Goal: Find specific page/section: Find specific page/section

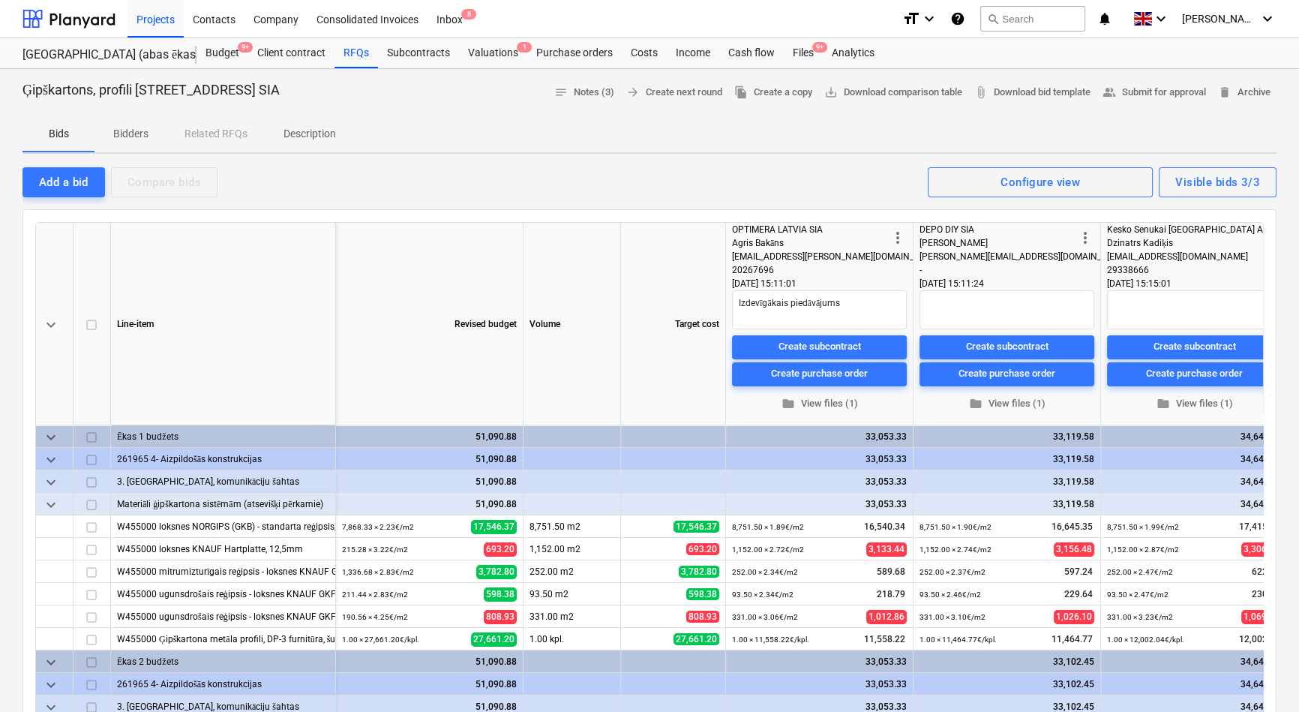
type textarea "x"
click at [142, 20] on div "Projects" at bounding box center [155, 18] width 56 height 38
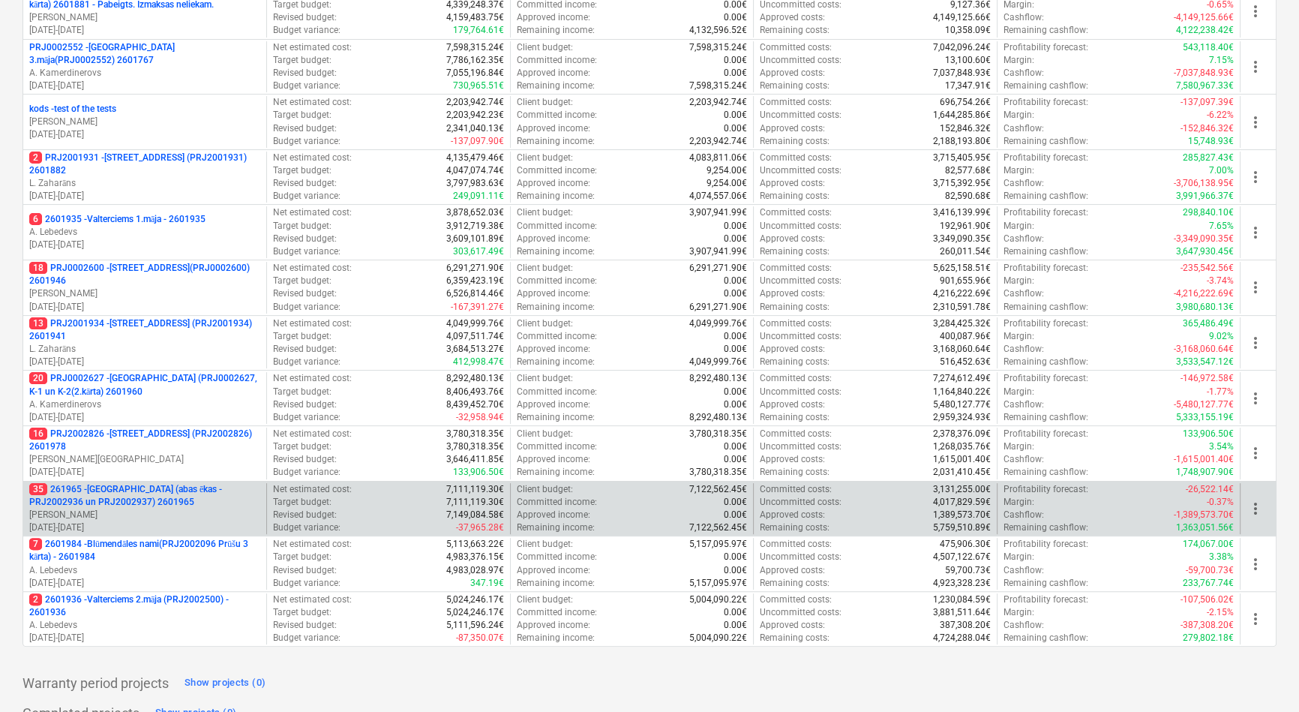
scroll to position [409, 0]
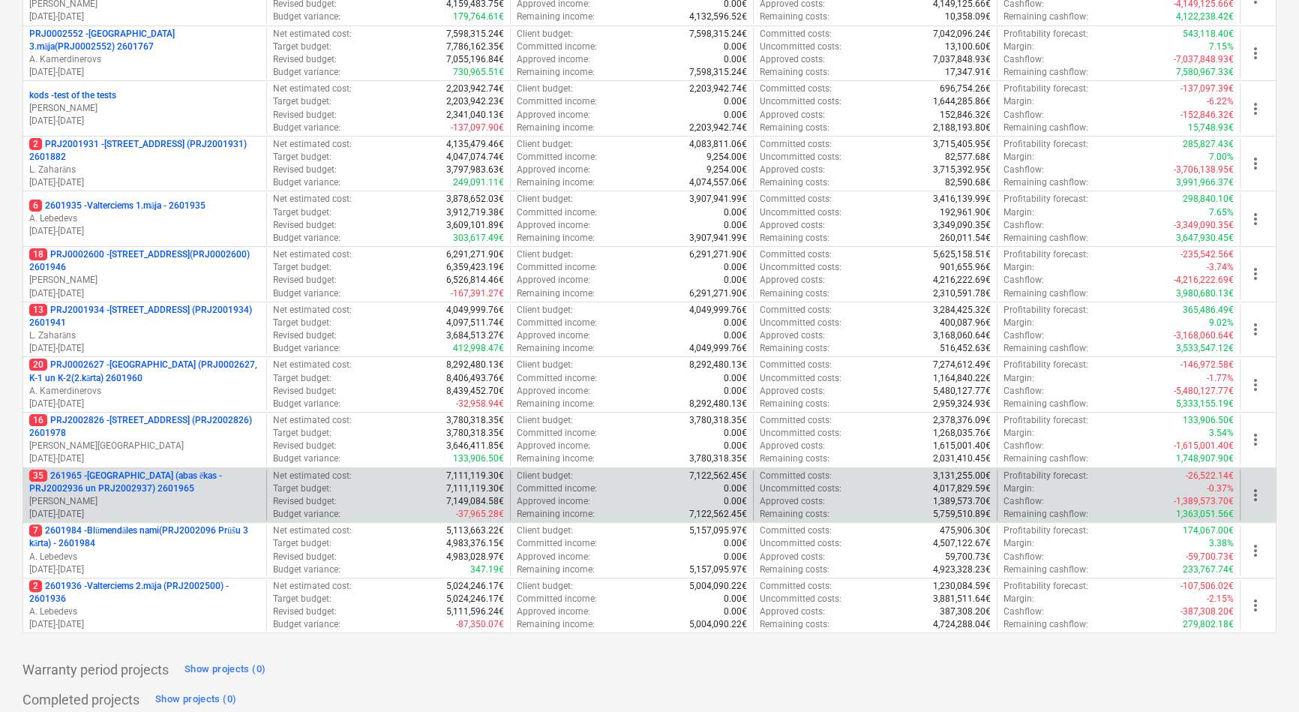
click at [130, 474] on p "35 261965 - [GEOGRAPHIC_DATA] (abas ēkas - PRJ2002936 un PRJ2002937) 2601965" at bounding box center [144, 481] width 231 height 25
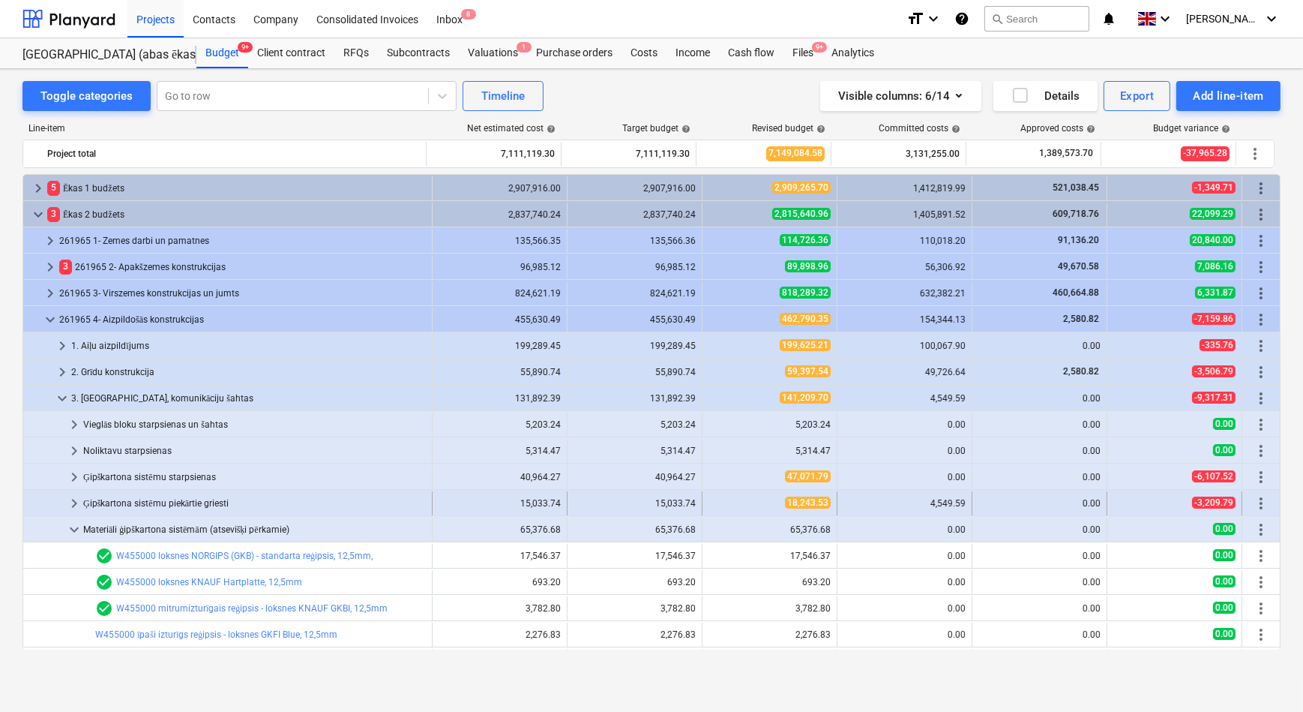
scroll to position [124, 0]
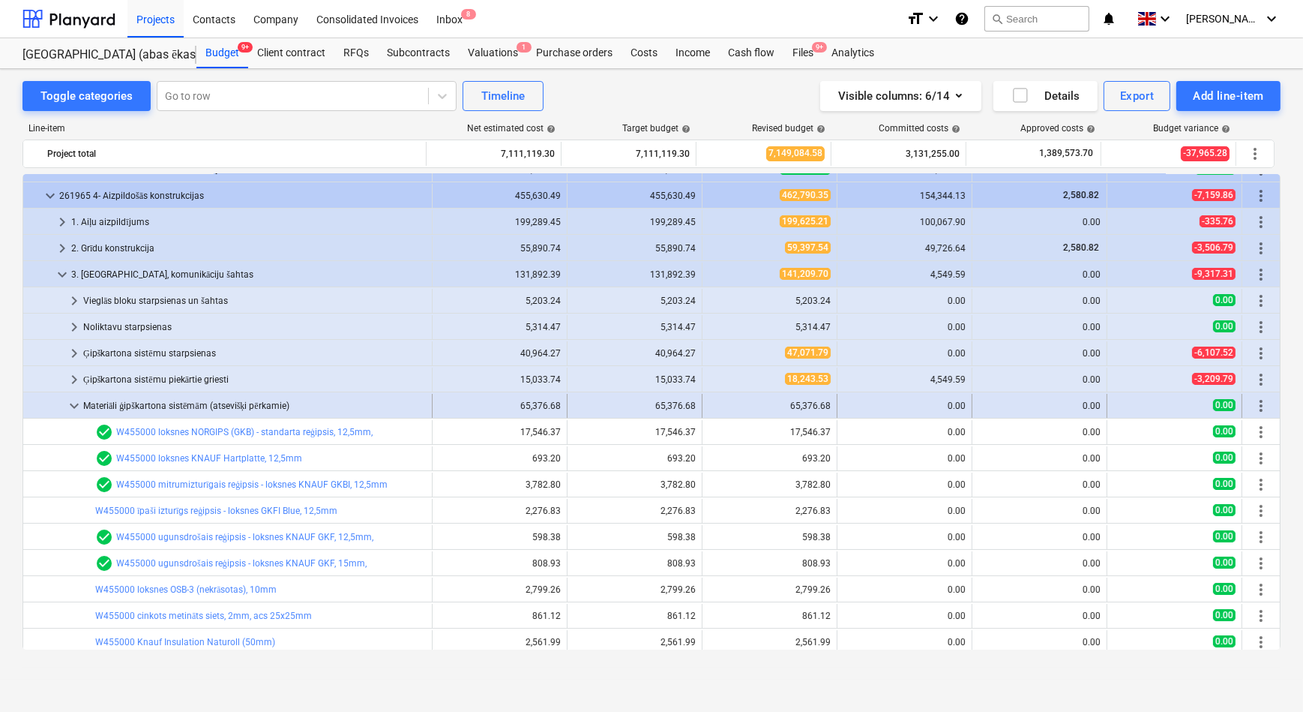
click at [67, 406] on span "keyboard_arrow_down" at bounding box center [74, 406] width 18 height 18
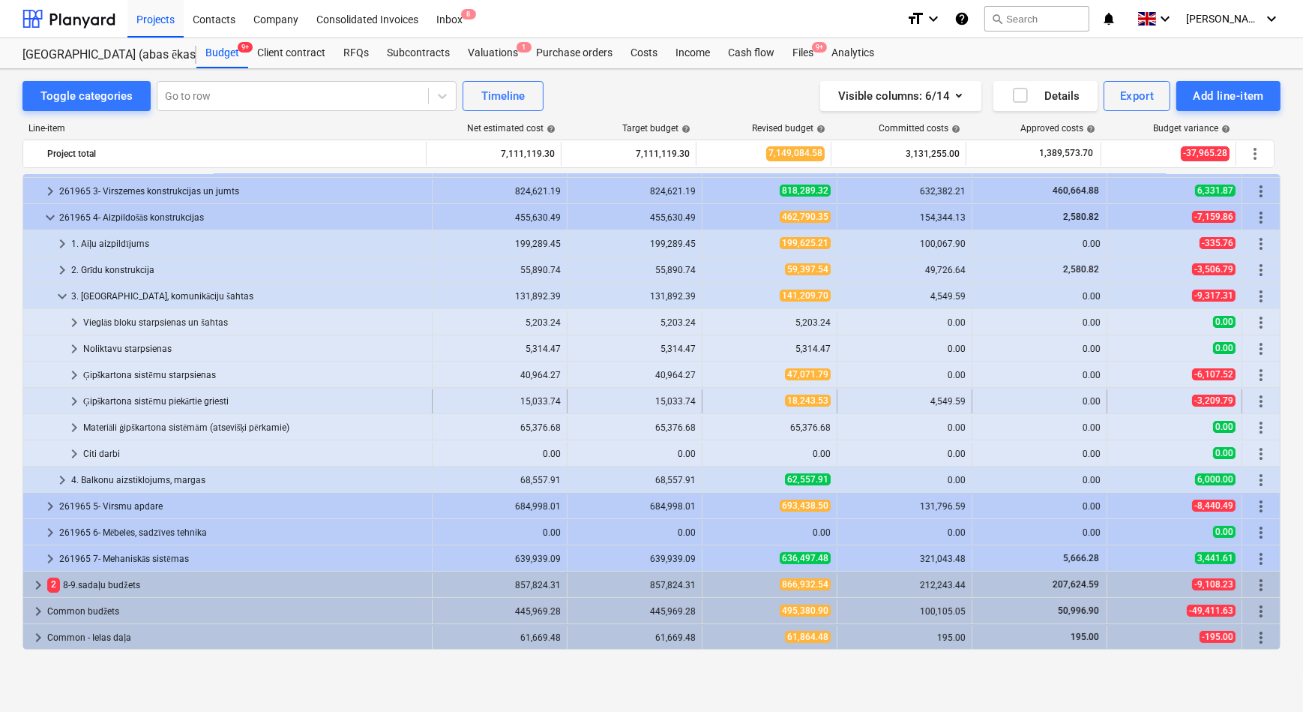
scroll to position [102, 0]
click at [62, 300] on span "keyboard_arrow_down" at bounding box center [62, 296] width 18 height 18
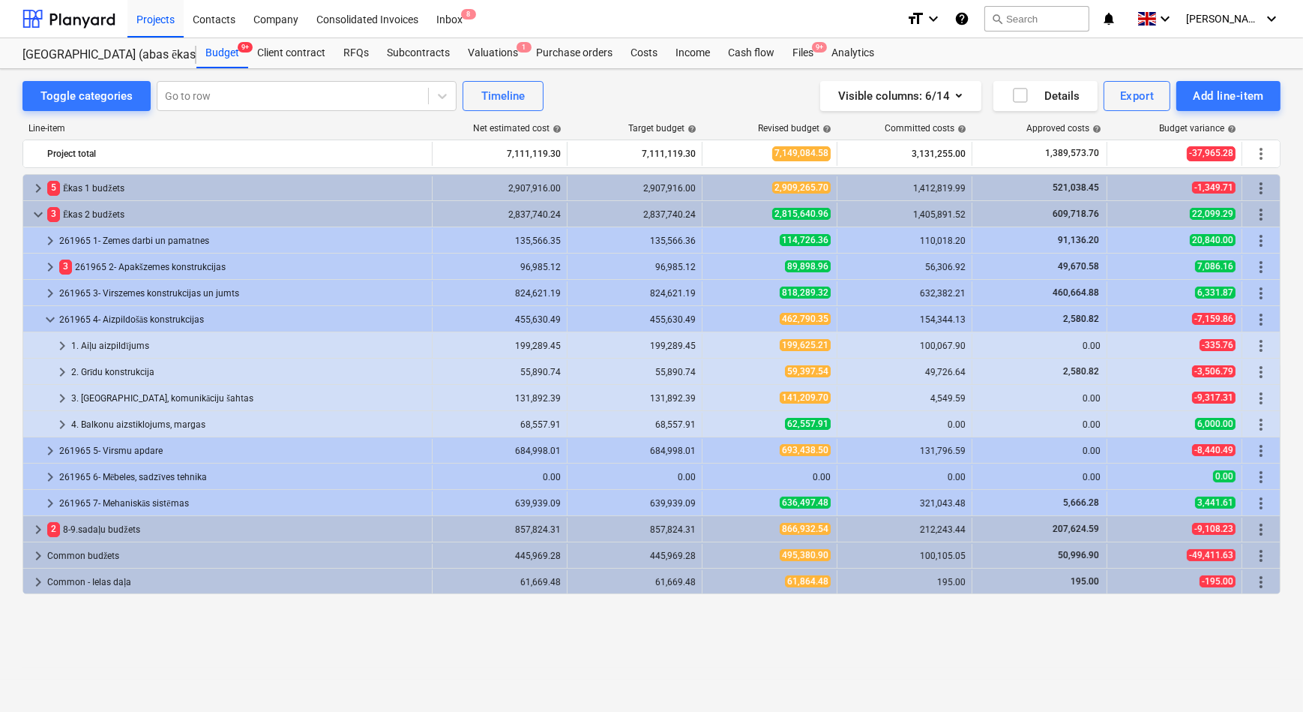
scroll to position [0, 0]
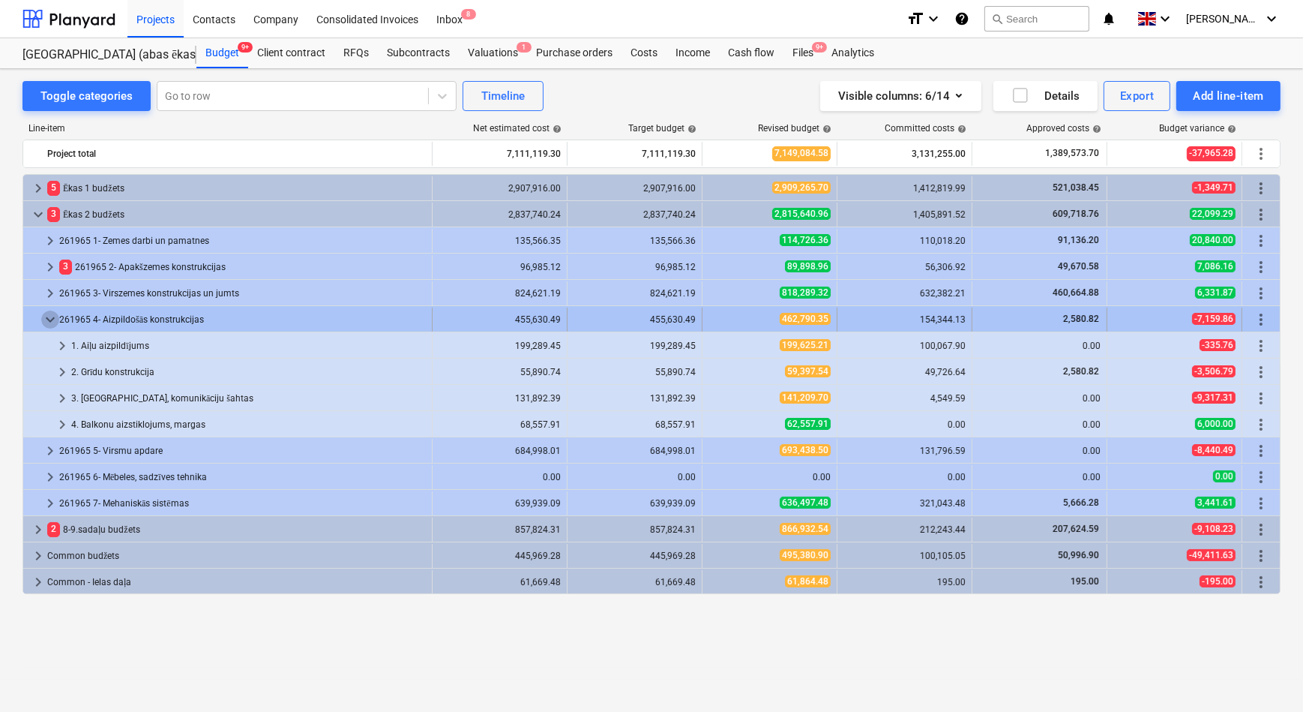
click at [46, 317] on span "keyboard_arrow_down" at bounding box center [50, 319] width 18 height 18
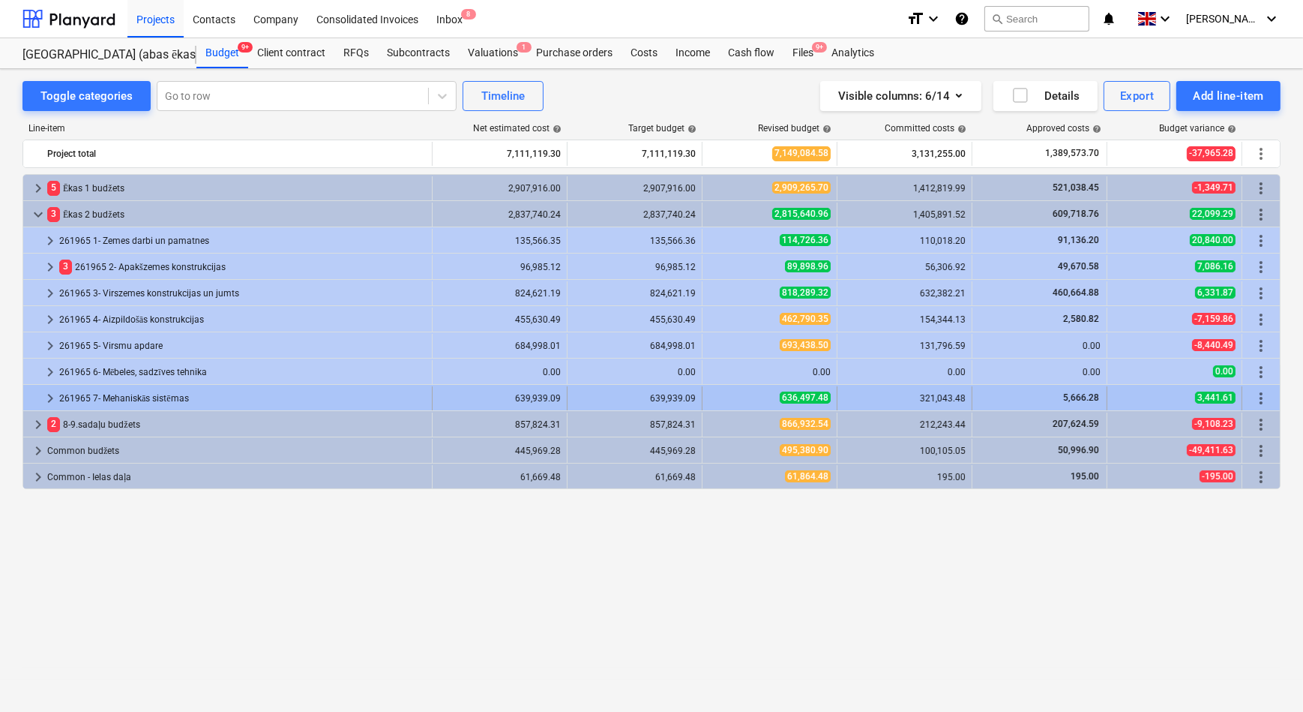
click at [46, 400] on span "keyboard_arrow_right" at bounding box center [50, 398] width 18 height 18
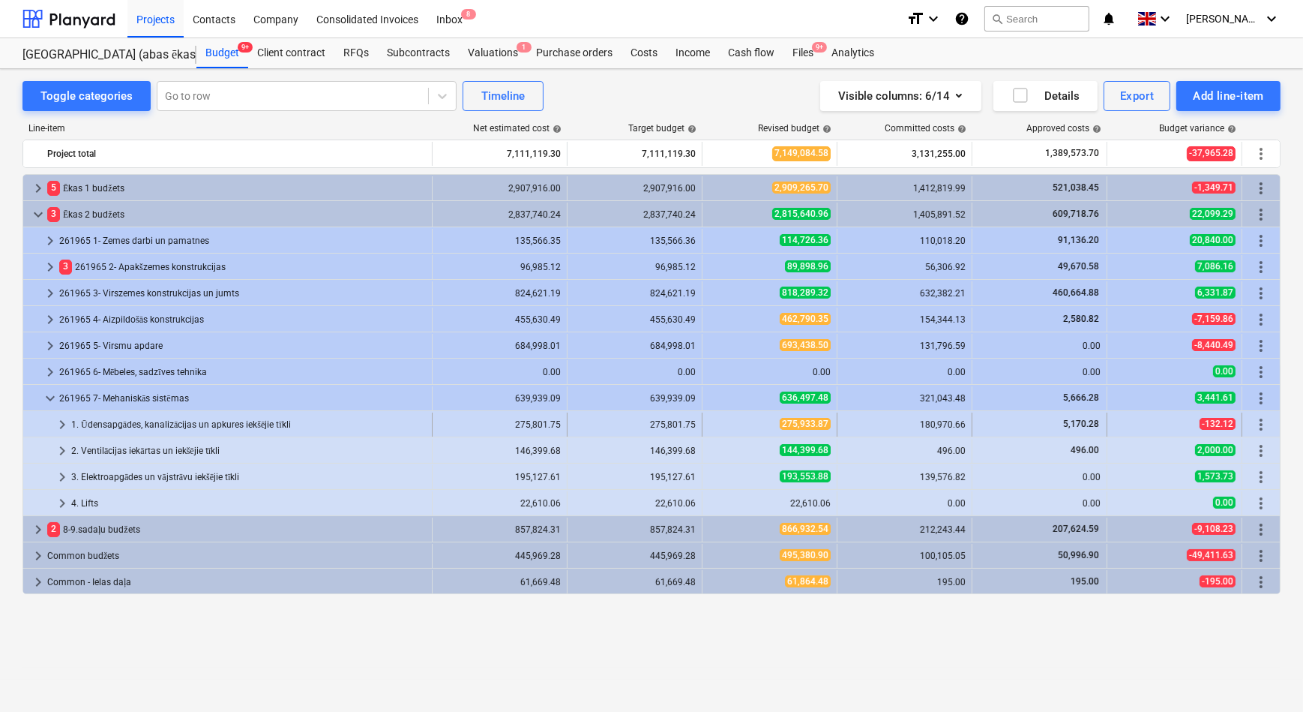
click at [64, 427] on span "keyboard_arrow_right" at bounding box center [62, 424] width 18 height 18
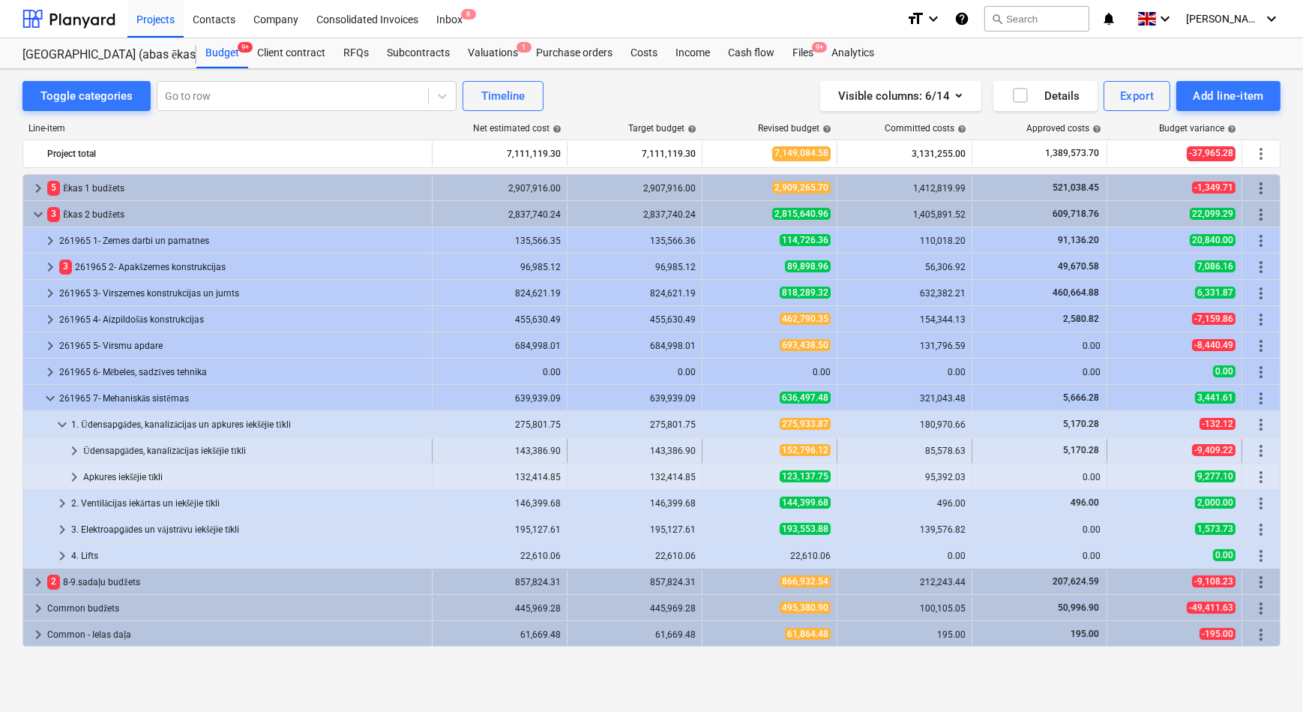
click at [79, 451] on span "keyboard_arrow_right" at bounding box center [74, 451] width 18 height 18
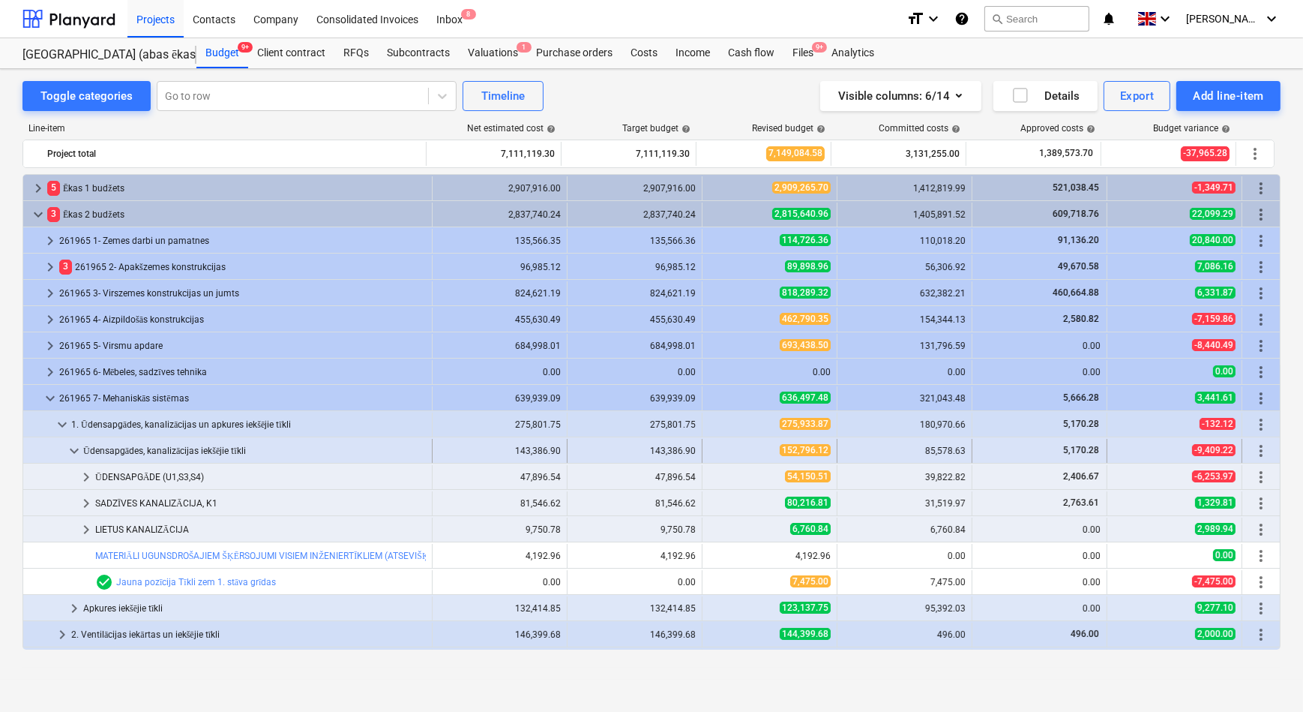
click at [74, 451] on span "keyboard_arrow_down" at bounding box center [74, 451] width 18 height 18
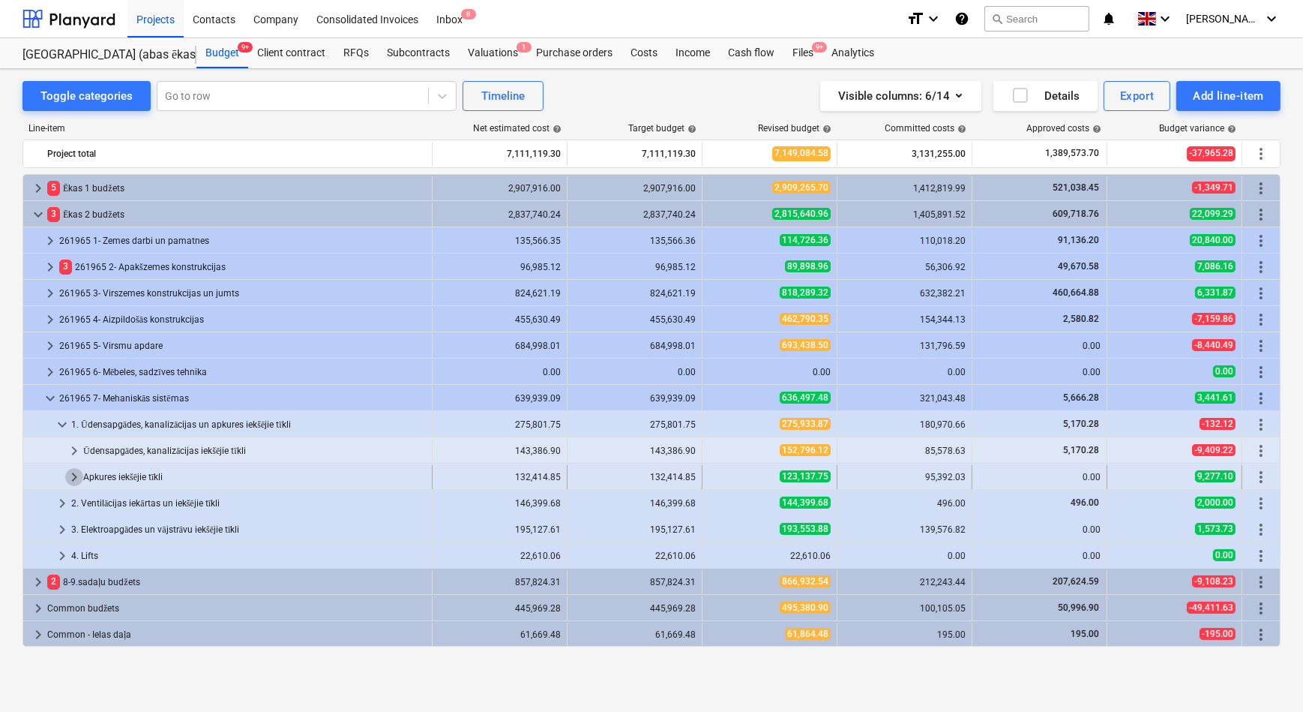
click at [75, 477] on span "keyboard_arrow_right" at bounding box center [74, 477] width 18 height 18
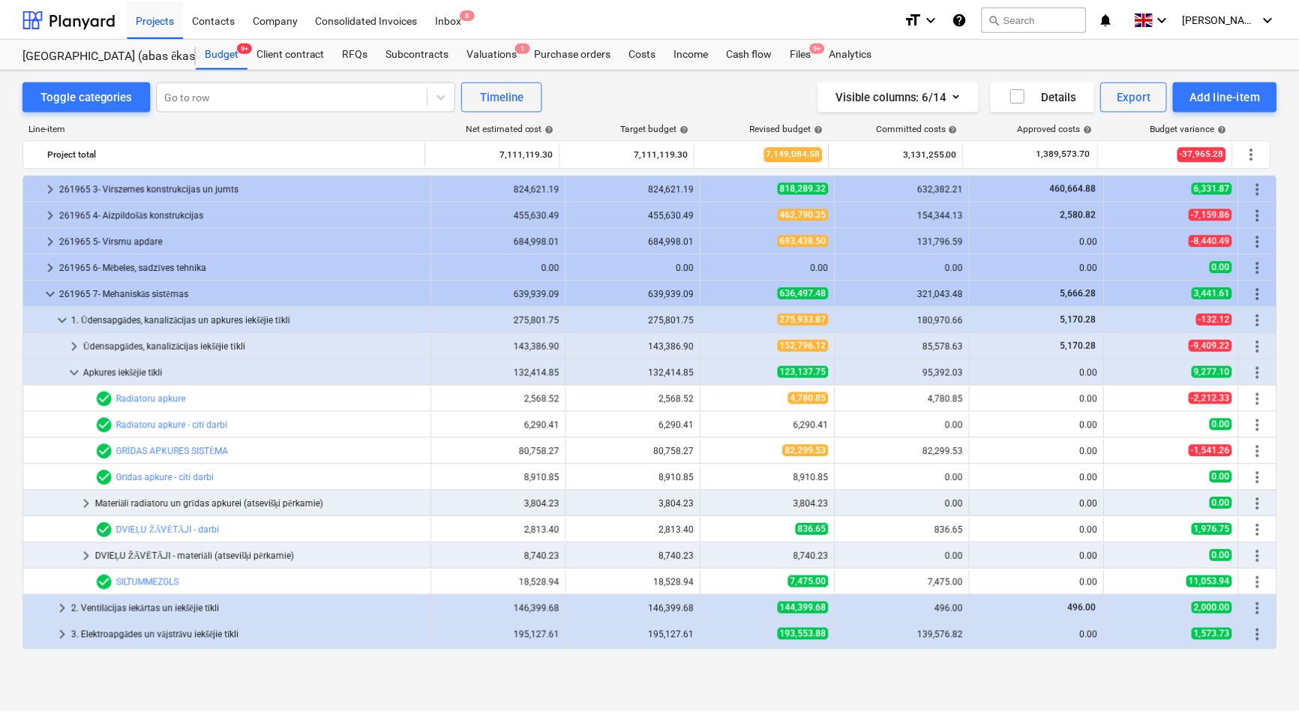
scroll to position [136, 0]
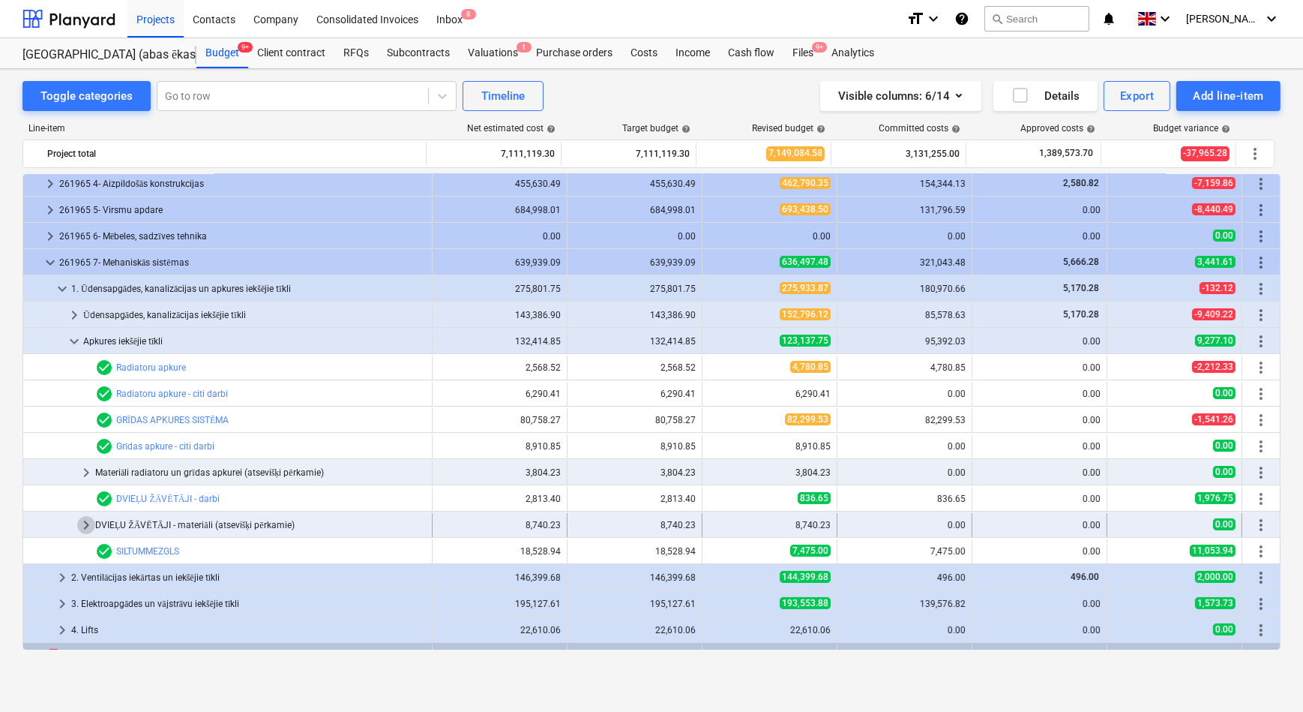
click at [84, 524] on span "keyboard_arrow_right" at bounding box center [86, 525] width 18 height 18
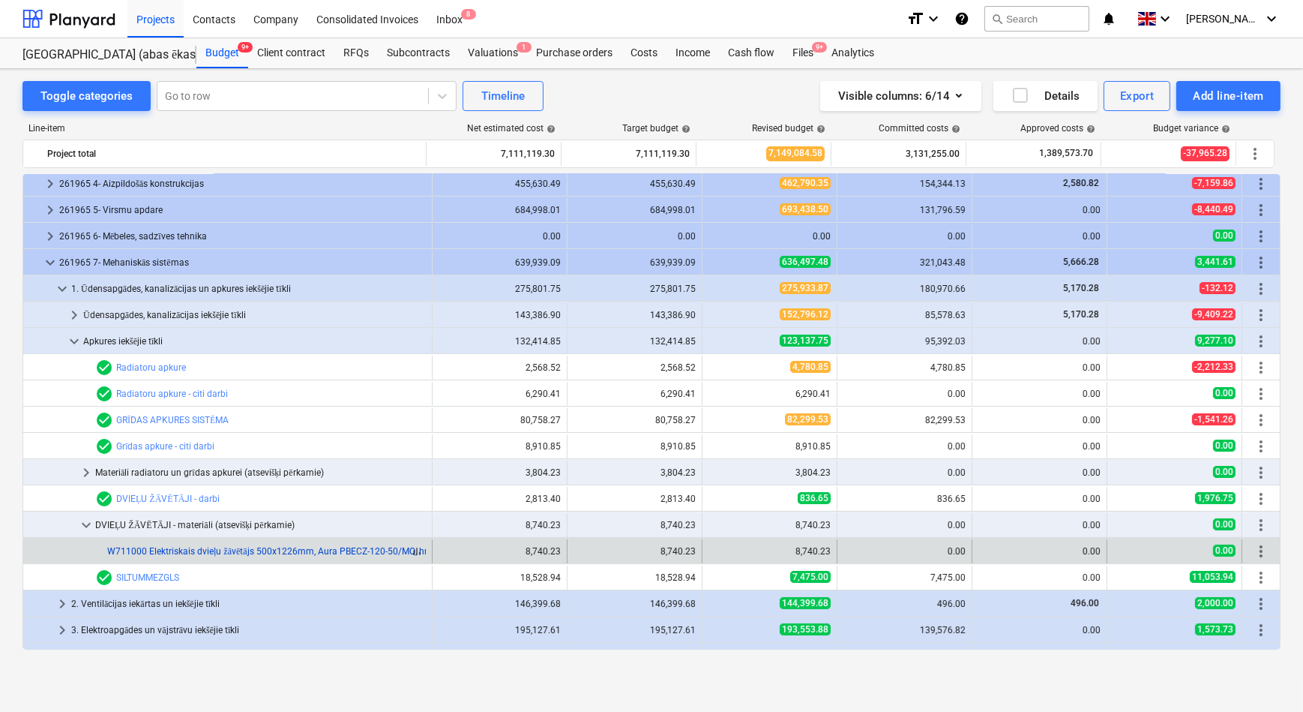
click at [328, 551] on link "W711000 Elektriskais dvieļu žāvētājs 500x1226mm, Aura PBECZ-120-50/MQ, hroms, Z…" at bounding box center [294, 551] width 375 height 10
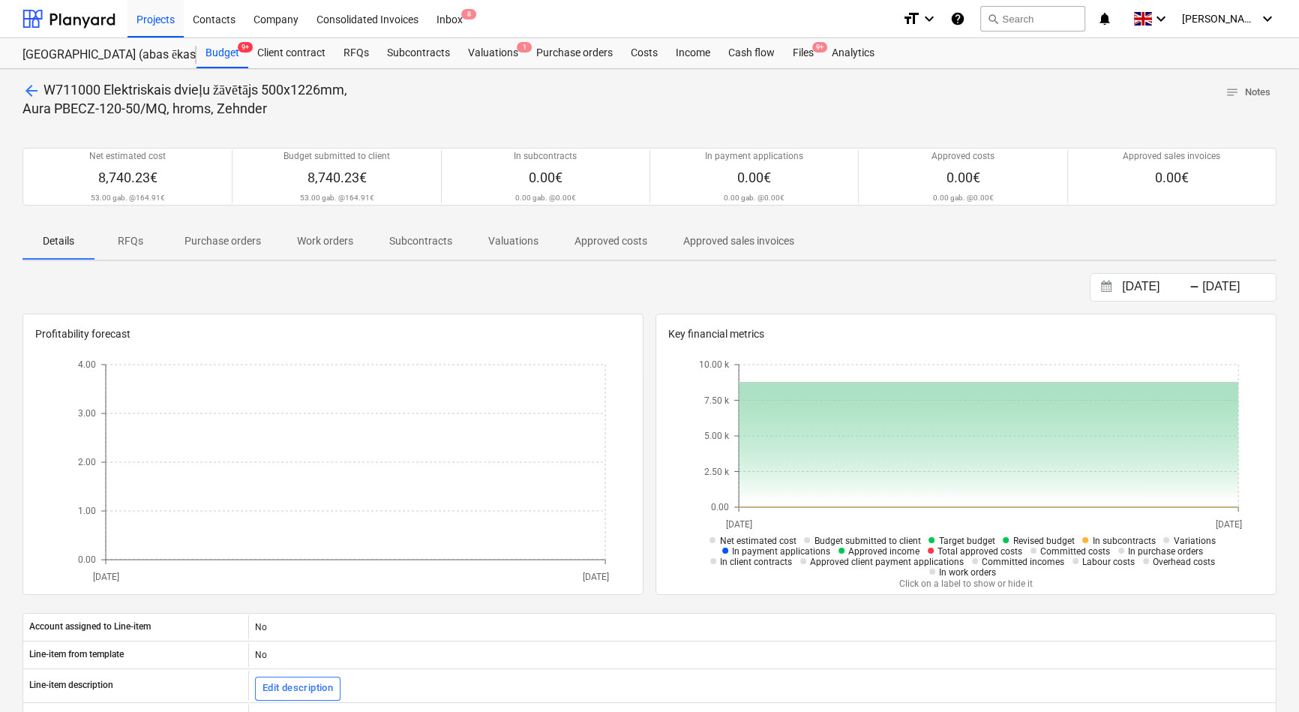
click at [132, 242] on p "RFQs" at bounding box center [130, 241] width 36 height 16
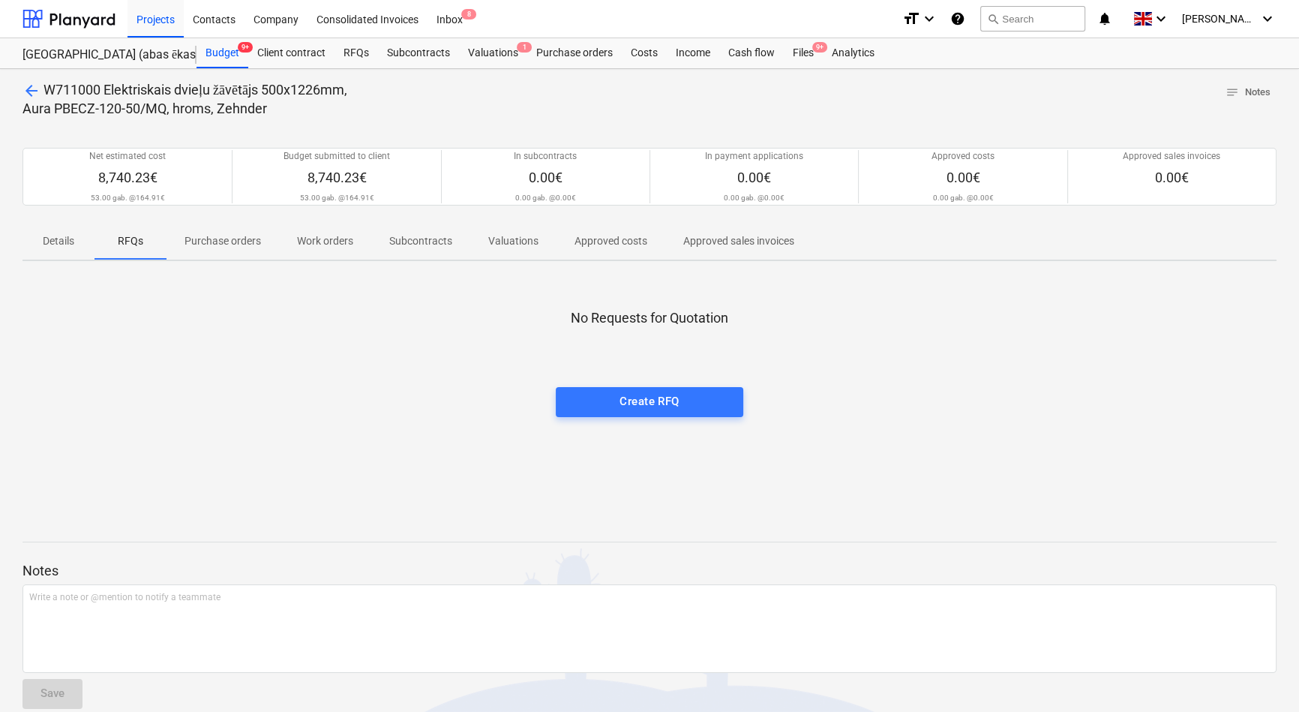
click at [70, 240] on p "Details" at bounding box center [58, 241] width 36 height 16
